Goal: Contribute content

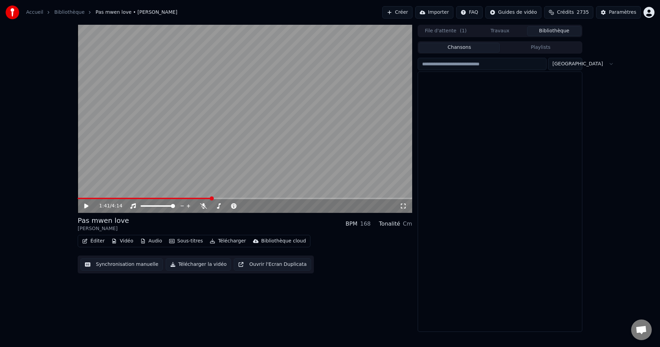
click at [564, 30] on button "Bibliothèque" at bounding box center [554, 31] width 54 height 10
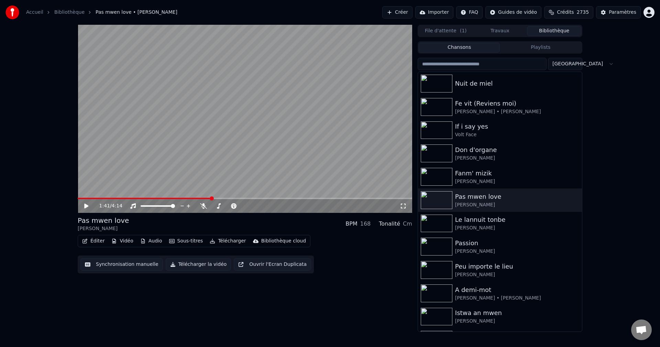
click at [485, 62] on input "search" at bounding box center [481, 64] width 129 height 12
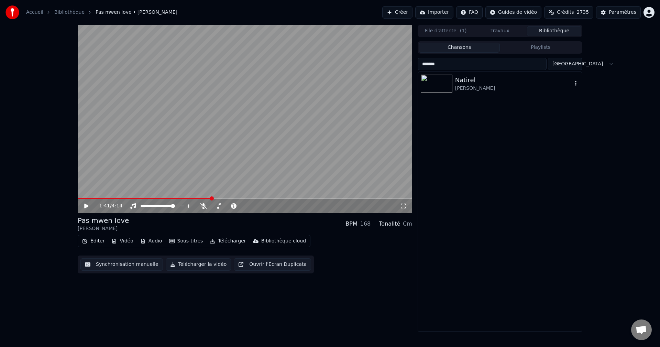
type input "*******"
click at [481, 77] on div "Natirel" at bounding box center [513, 80] width 117 height 10
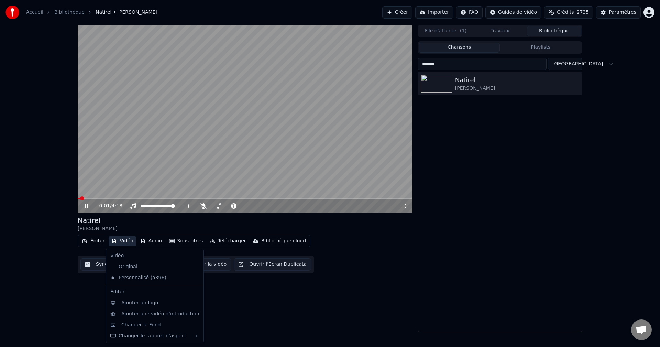
click at [125, 238] on button "Vidéo" at bounding box center [122, 241] width 27 height 10
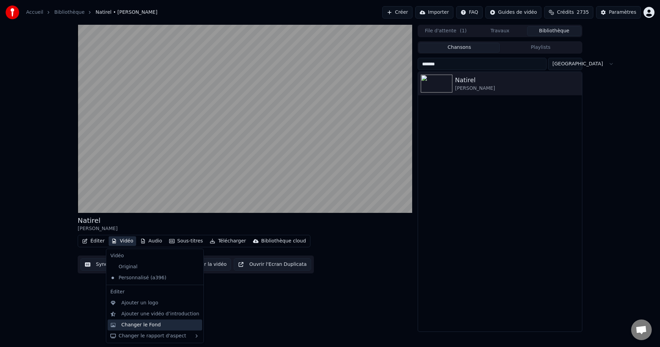
click at [142, 323] on div "Changer le Fond" at bounding box center [141, 324] width 40 height 7
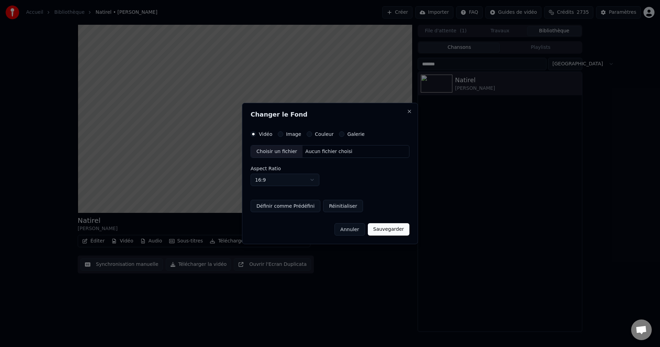
click at [279, 153] on div "Choisir un fichier" at bounding box center [277, 151] width 52 height 12
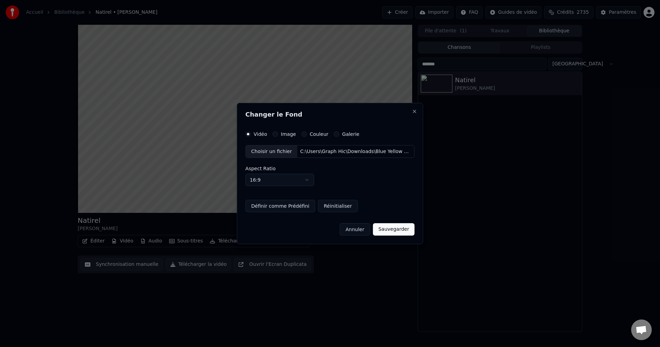
click at [392, 232] on button "Sauvegarder" at bounding box center [394, 229] width 42 height 12
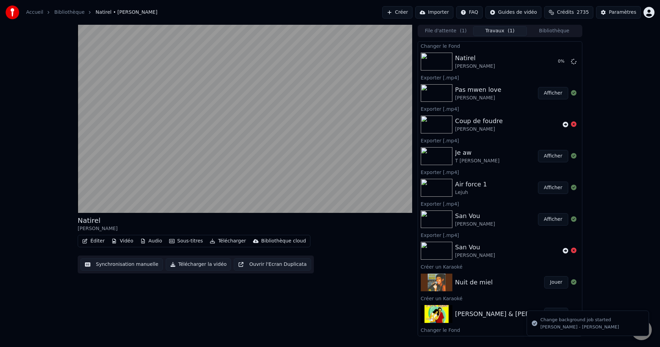
click at [91, 244] on button "Éditer" at bounding box center [93, 241] width 28 height 10
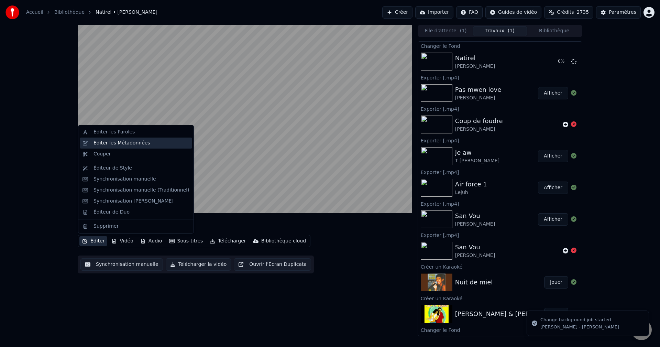
click at [141, 147] on div "Éditer les Métadonnées" at bounding box center [136, 142] width 112 height 11
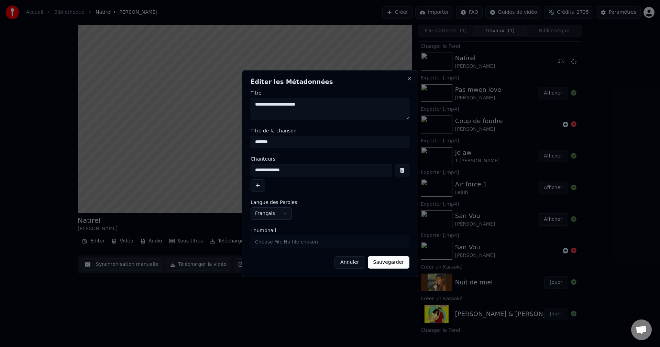
drag, startPoint x: 309, startPoint y: 104, endPoint x: 138, endPoint y: 109, distance: 170.5
click at [138, 109] on body "Accueil Bibliothèque Natirel • [PERSON_NAME] Créer Importer FAQ Guides de vidéo…" at bounding box center [330, 173] width 660 height 347
type textarea "**********"
click at [281, 245] on input "Thumbnail" at bounding box center [329, 241] width 159 height 12
type input "**********"
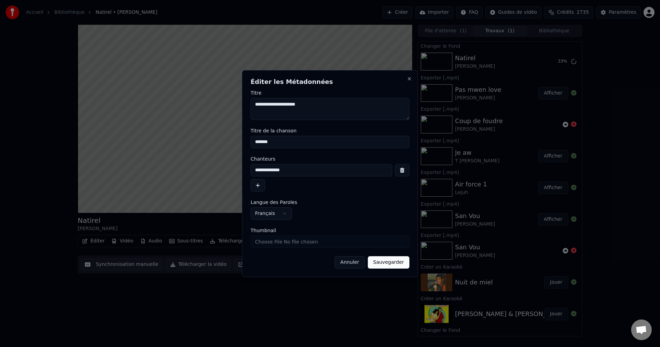
click at [401, 261] on button "Sauvegarder" at bounding box center [389, 262] width 42 height 12
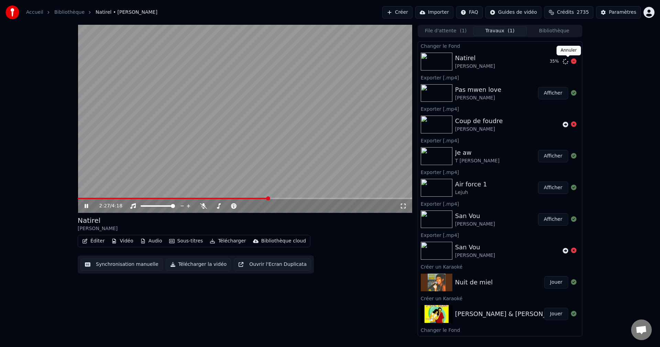
click at [571, 62] on icon at bounding box center [573, 60] width 5 height 5
click at [121, 243] on button "Vidéo" at bounding box center [122, 241] width 27 height 10
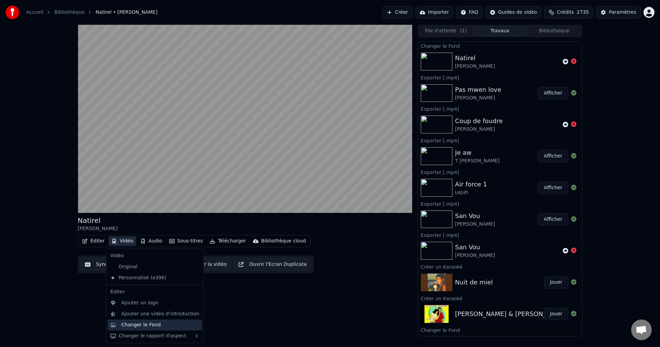
click at [153, 322] on div "Changer le Fond" at bounding box center [141, 324] width 40 height 7
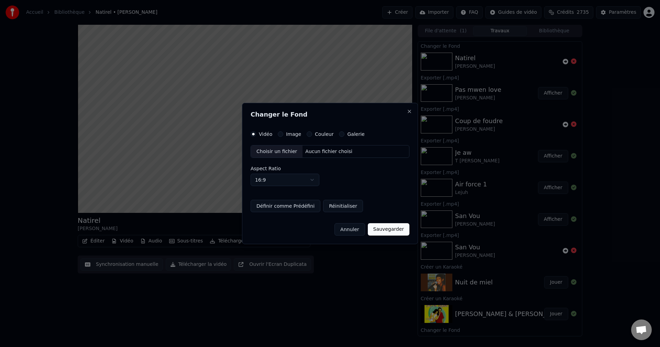
click at [280, 136] on button "Image" at bounding box center [280, 133] width 5 height 5
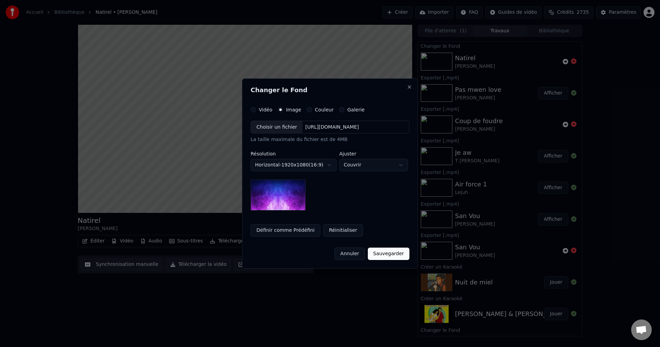
click at [278, 126] on div "Choisir un fichier" at bounding box center [277, 127] width 52 height 12
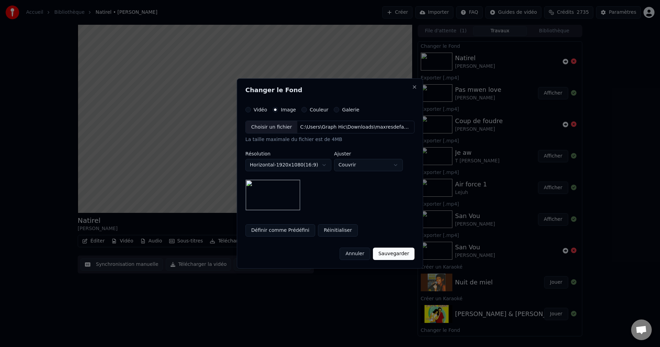
click at [289, 131] on div "Choisir un fichier" at bounding box center [272, 127] width 52 height 12
click at [389, 253] on button "Sauvegarder" at bounding box center [391, 253] width 42 height 12
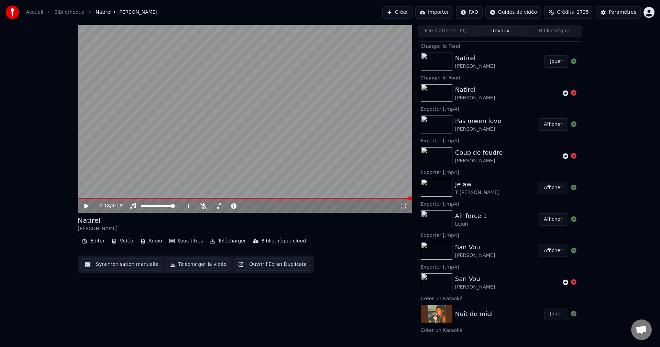
click at [554, 63] on button "Jouer" at bounding box center [556, 61] width 24 height 12
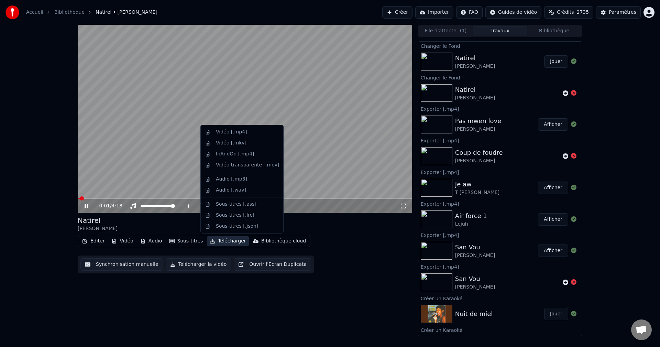
click at [215, 242] on button "Télécharger" at bounding box center [228, 241] width 42 height 10
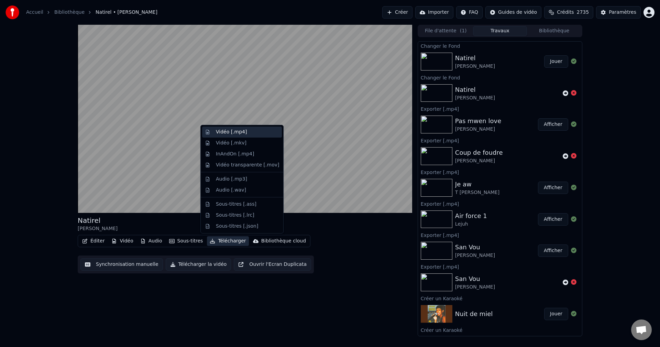
click at [243, 134] on div "Vidéo [.mp4]" at bounding box center [231, 131] width 31 height 7
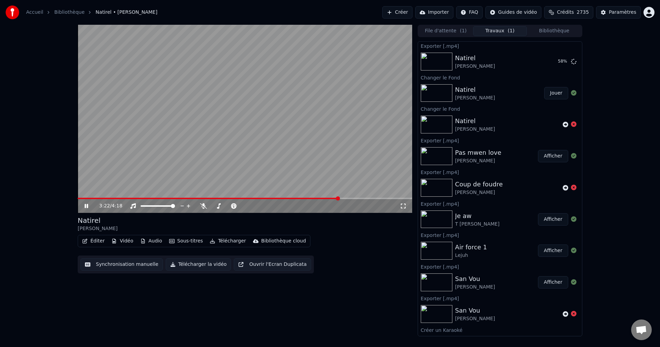
click at [87, 207] on icon at bounding box center [86, 206] width 3 height 4
